Goal: Information Seeking & Learning: Learn about a topic

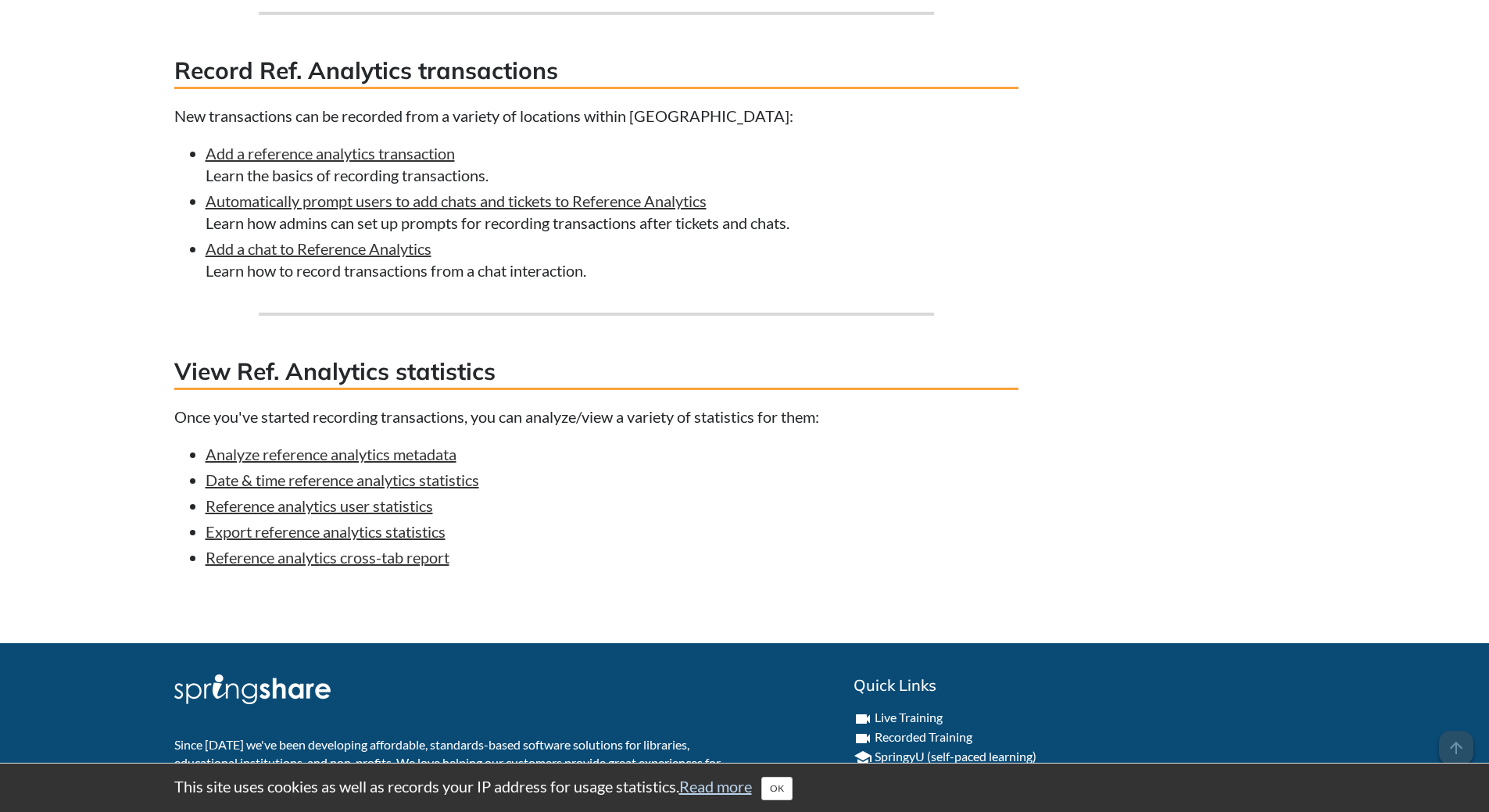
scroll to position [1329, 0]
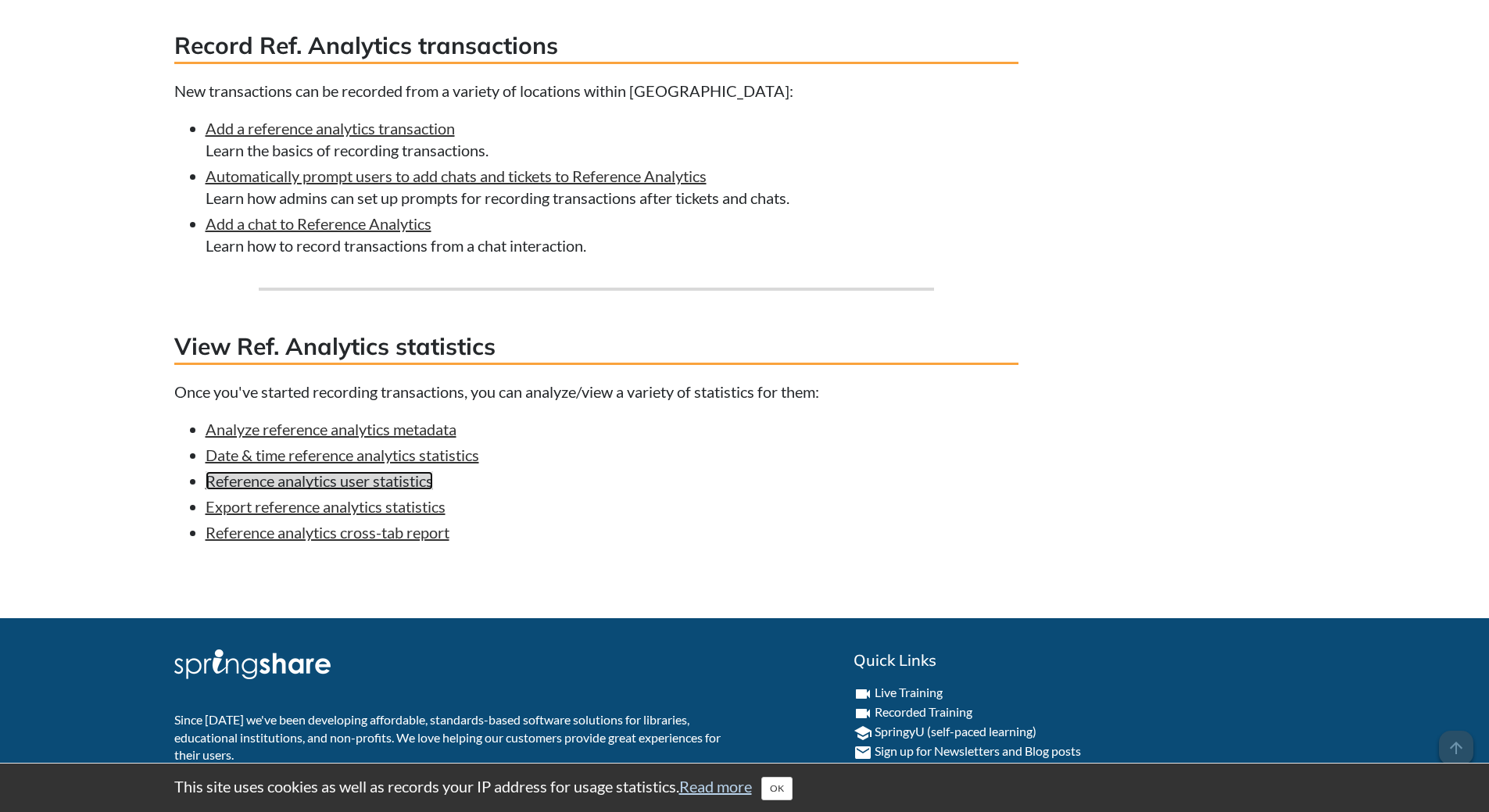
click at [416, 482] on link "Reference analytics user statistics" at bounding box center [319, 480] width 227 height 19
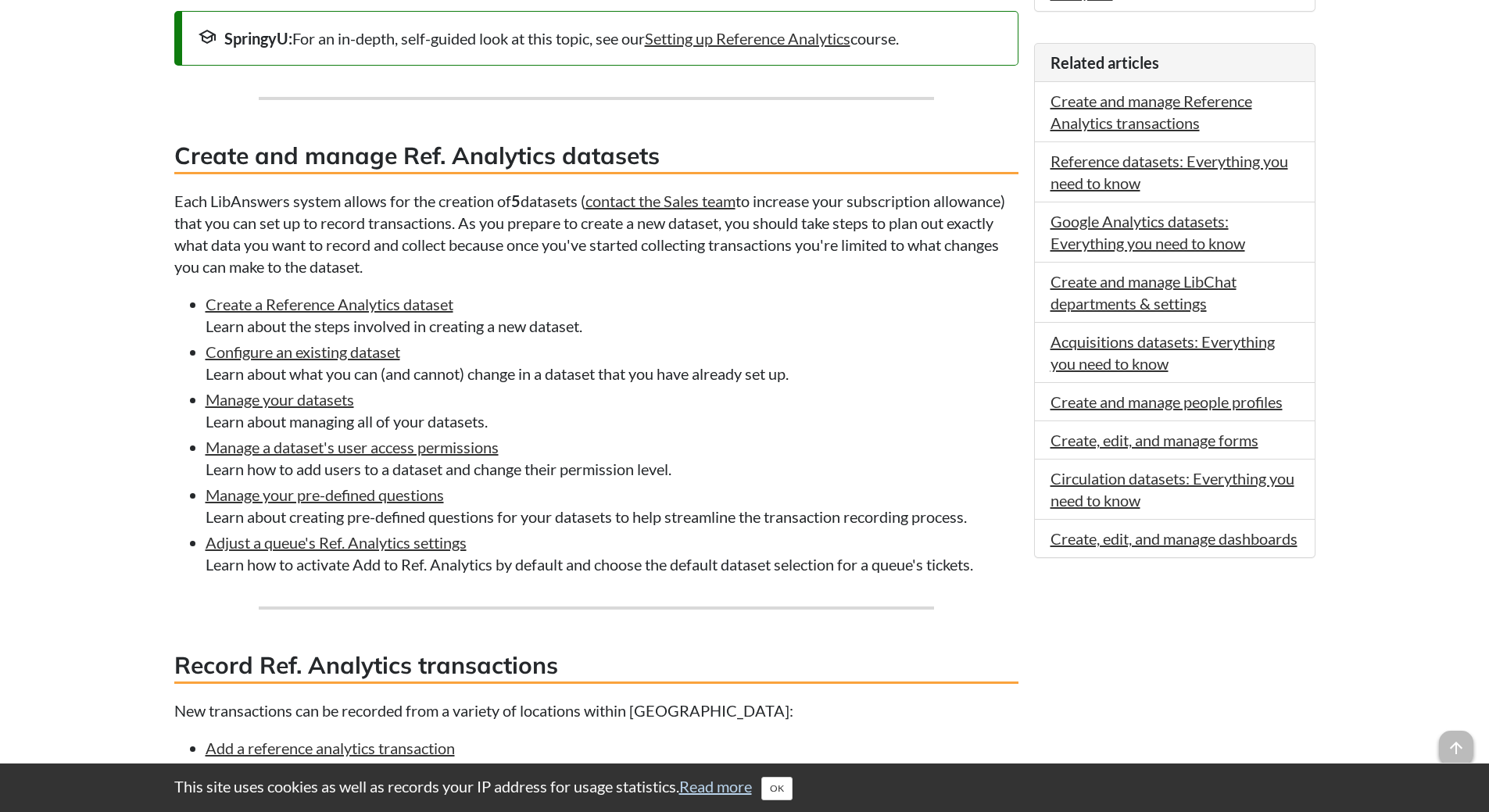
scroll to position [704, 0]
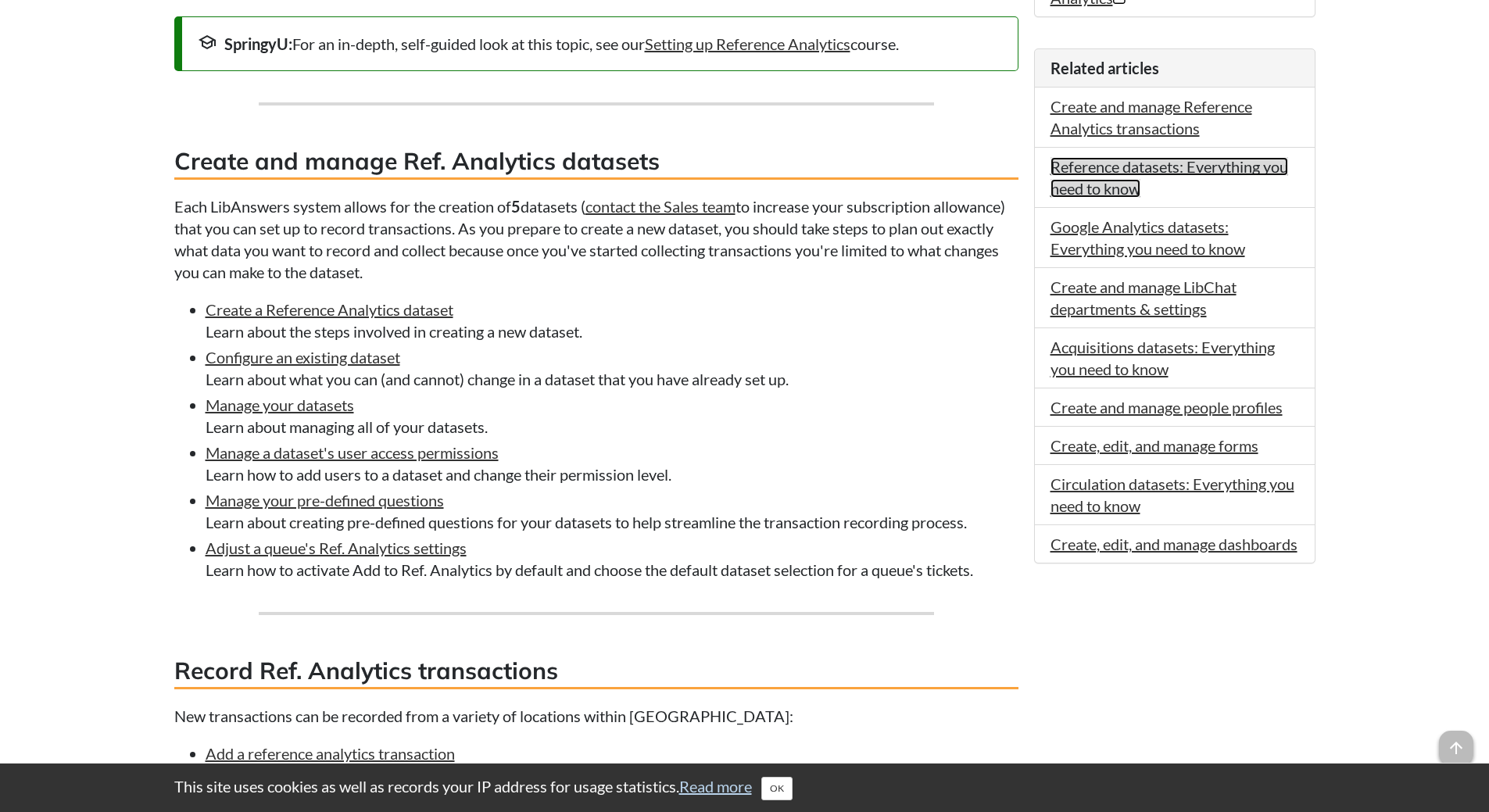
click at [1105, 171] on link "Reference datasets: Everything you need to know" at bounding box center [1169, 177] width 237 height 41
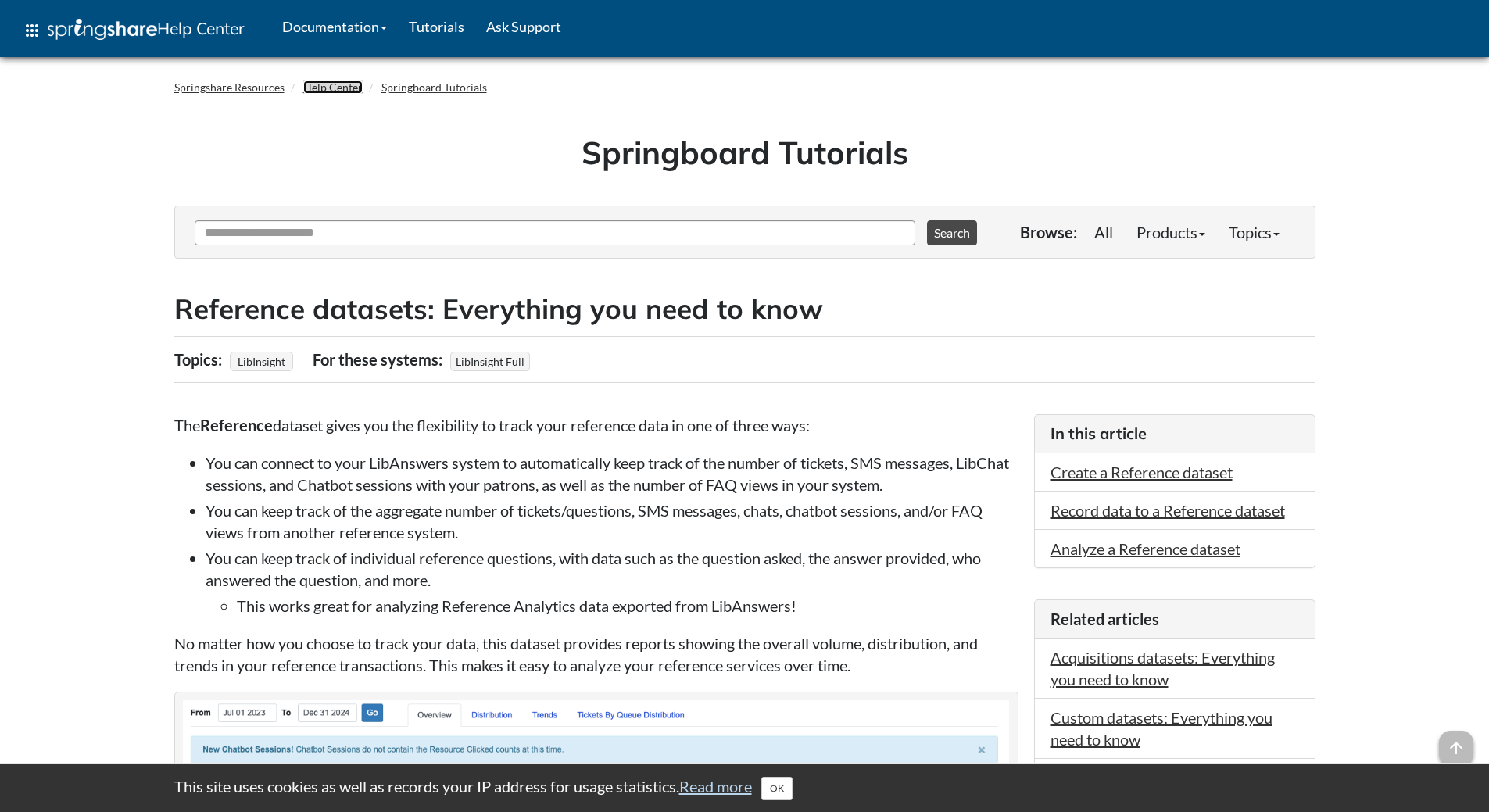
click at [327, 88] on link "Help Center" at bounding box center [333, 87] width 60 height 14
